Goal: Navigation & Orientation: Understand site structure

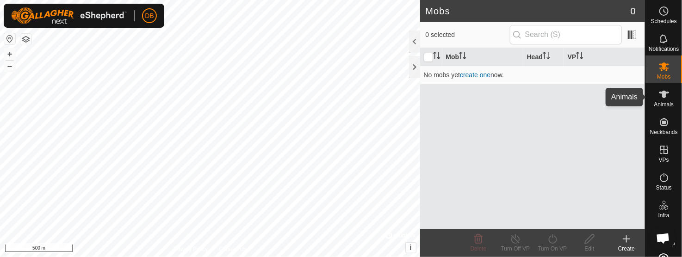
click at [659, 97] on icon at bounding box center [664, 94] width 10 height 7
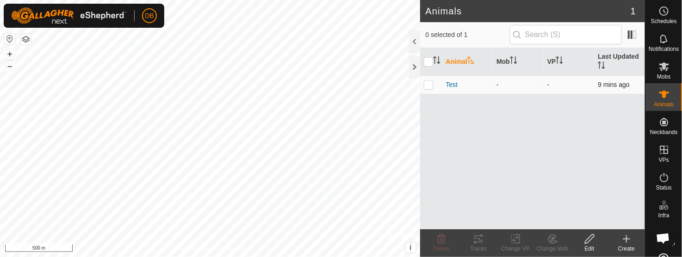
click at [429, 87] on p-checkbox at bounding box center [428, 84] width 9 height 7
checkbox input "true"
click at [429, 87] on p-checkbox at bounding box center [428, 84] width 9 height 7
checkbox input "false"
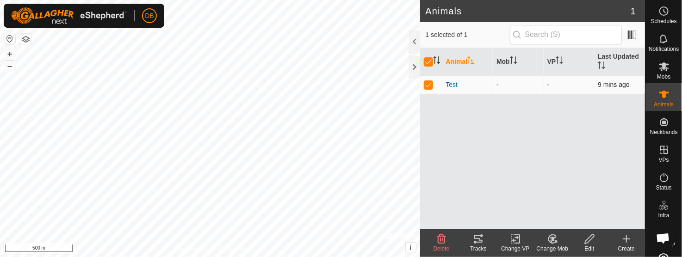
checkbox input "false"
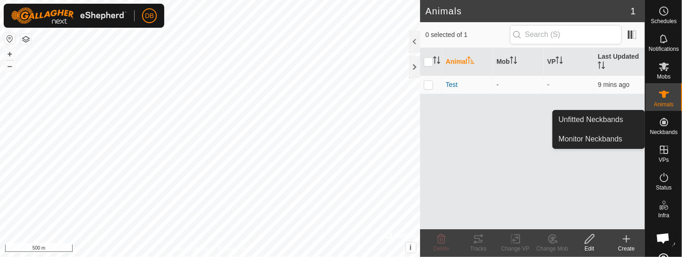
click at [660, 123] on icon at bounding box center [664, 122] width 8 height 8
click at [606, 118] on link "Unfitted Neckbands" at bounding box center [599, 120] width 92 height 19
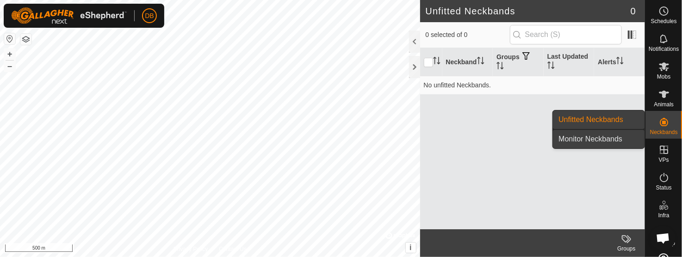
click at [601, 140] on link "Monitor Neckbands" at bounding box center [599, 139] width 92 height 19
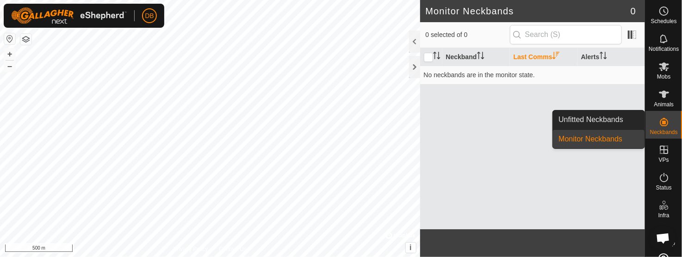
click at [659, 118] on icon at bounding box center [664, 122] width 11 height 11
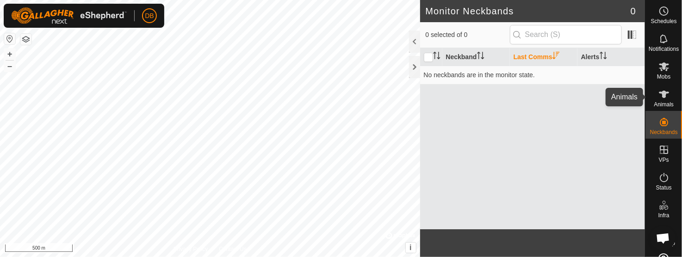
click at [659, 95] on icon at bounding box center [664, 94] width 11 height 11
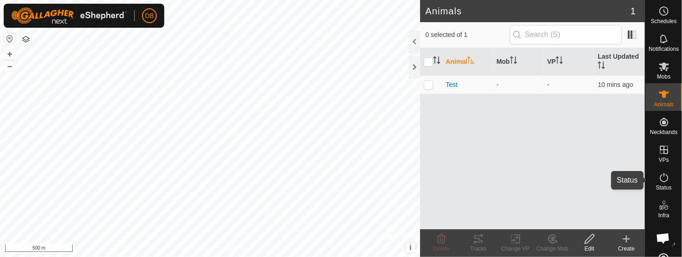
click at [663, 180] on icon at bounding box center [664, 177] width 11 height 11
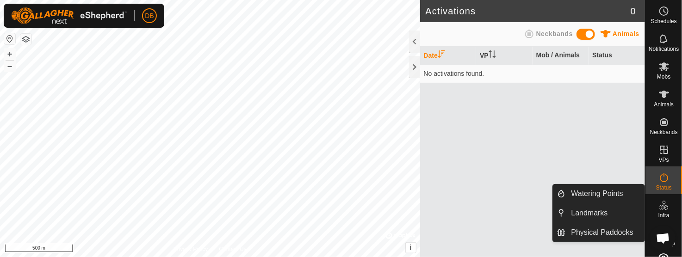
click at [662, 211] on es-infrastructure-svg-icon at bounding box center [664, 205] width 17 height 15
